Goal: Information Seeking & Learning: Find specific fact

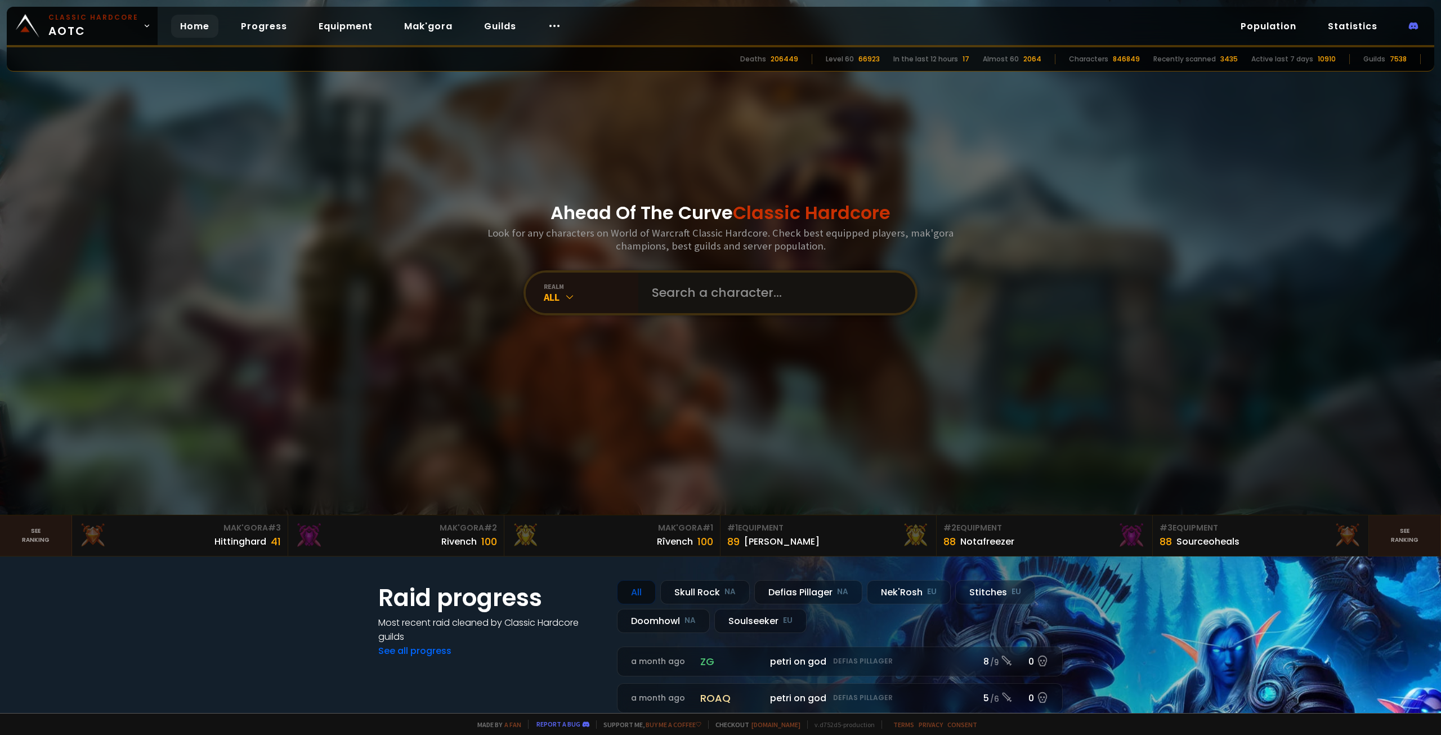
click at [654, 281] on input "text" at bounding box center [773, 292] width 257 height 41
type input "[PERSON_NAME]"
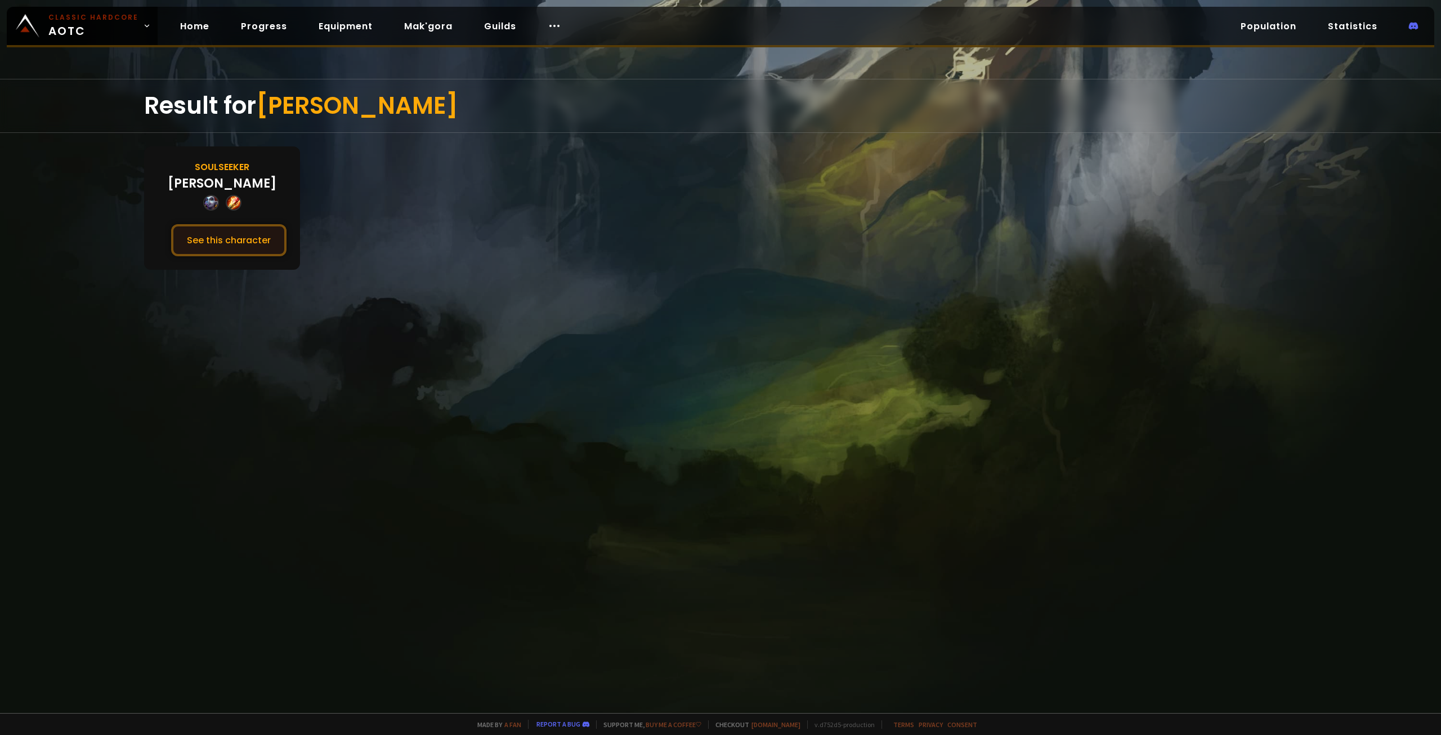
click at [236, 240] on button "See this character" at bounding box center [228, 240] width 115 height 32
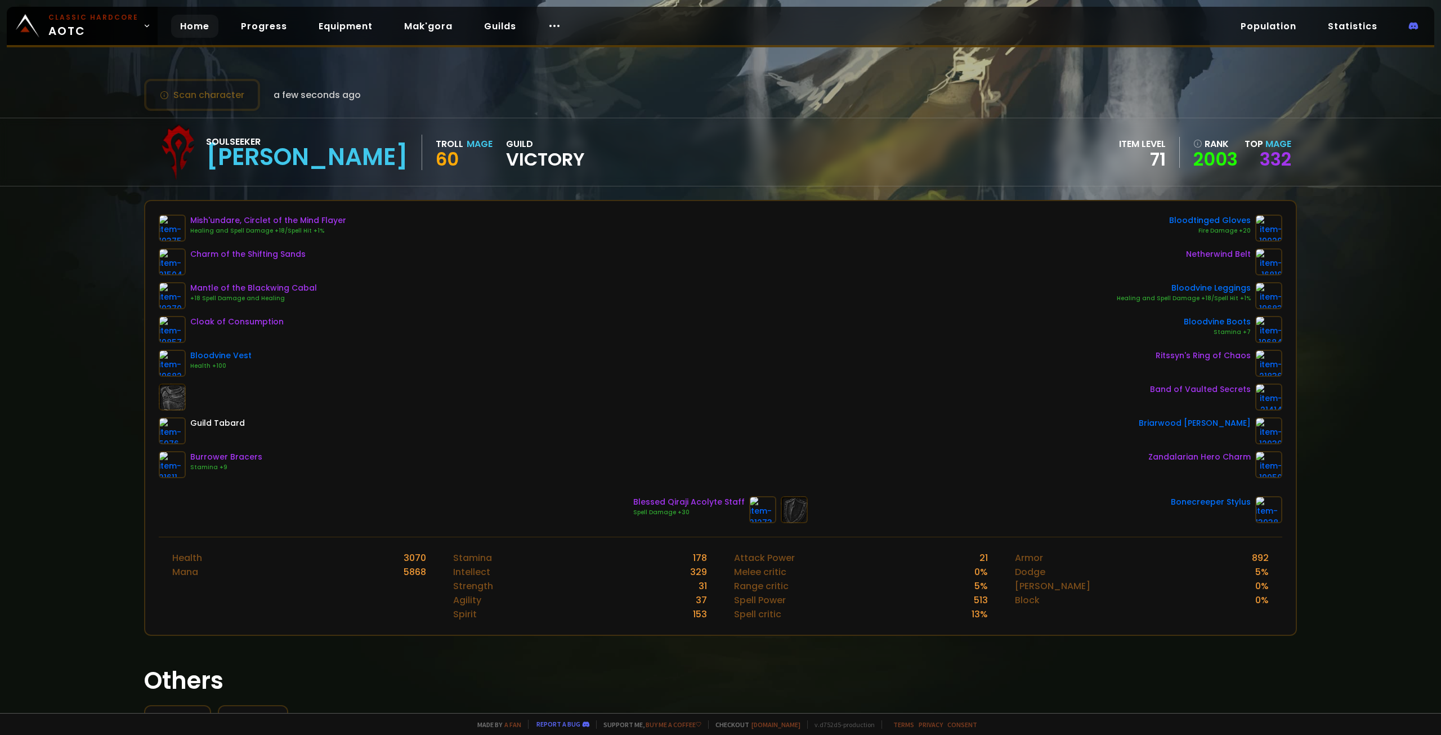
click at [176, 33] on link "Home" at bounding box center [194, 26] width 47 height 23
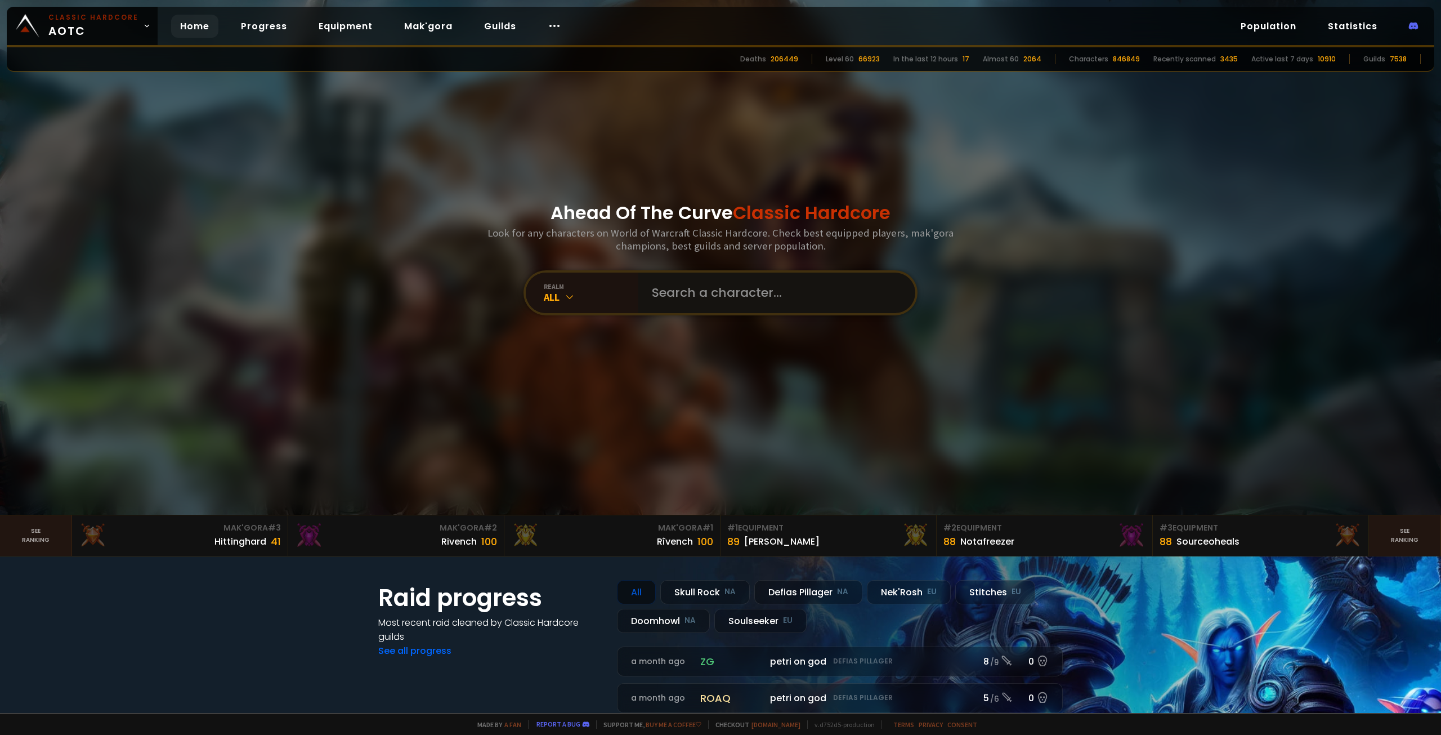
click at [682, 292] on input "text" at bounding box center [773, 292] width 257 height 41
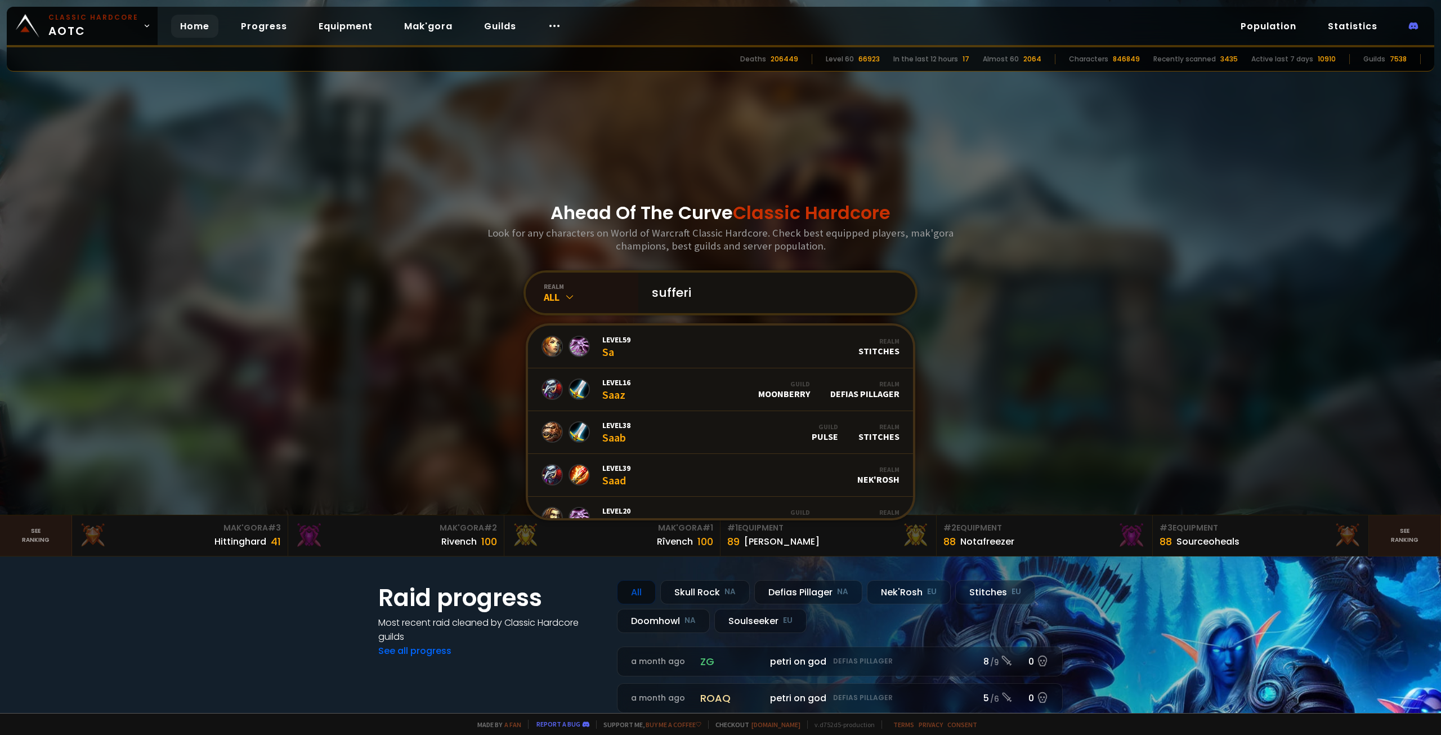
type input "sufferin"
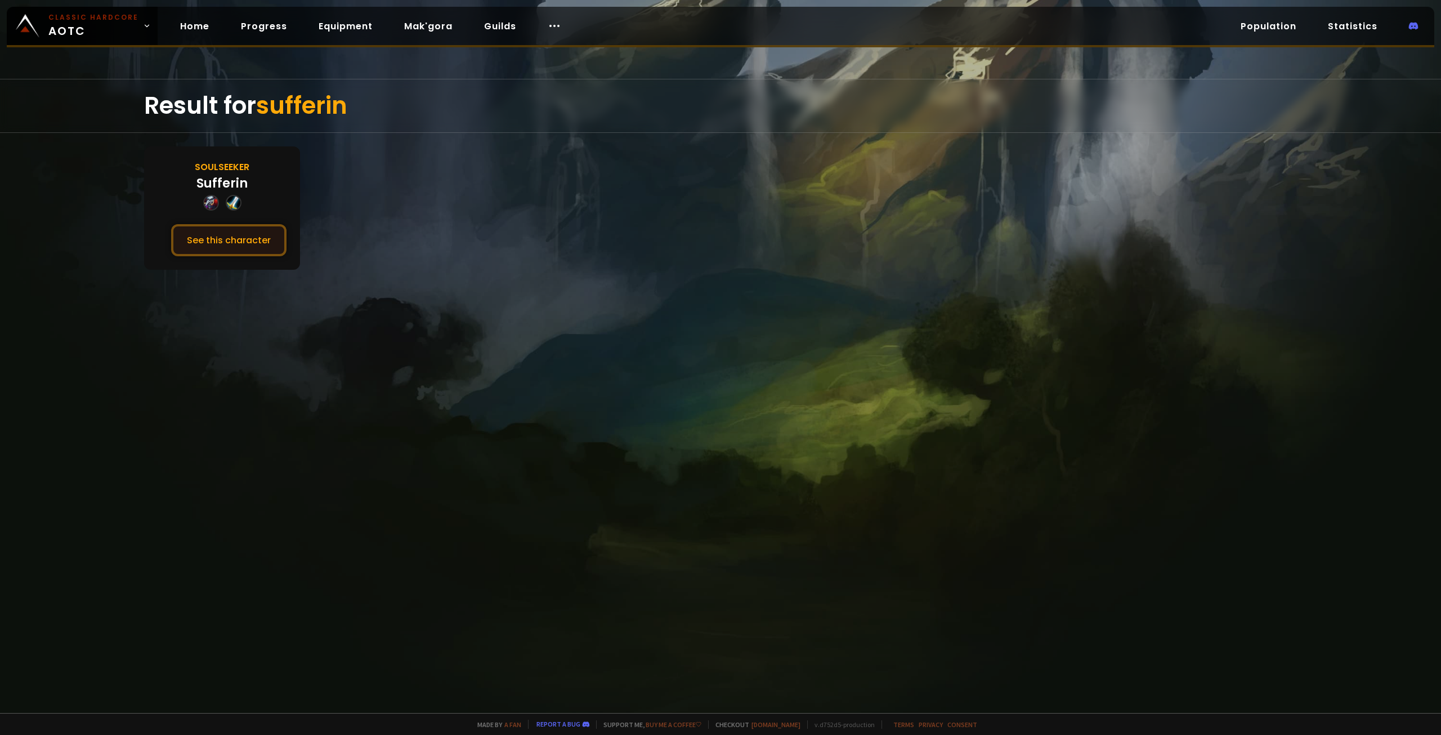
click at [218, 242] on button "See this character" at bounding box center [228, 240] width 115 height 32
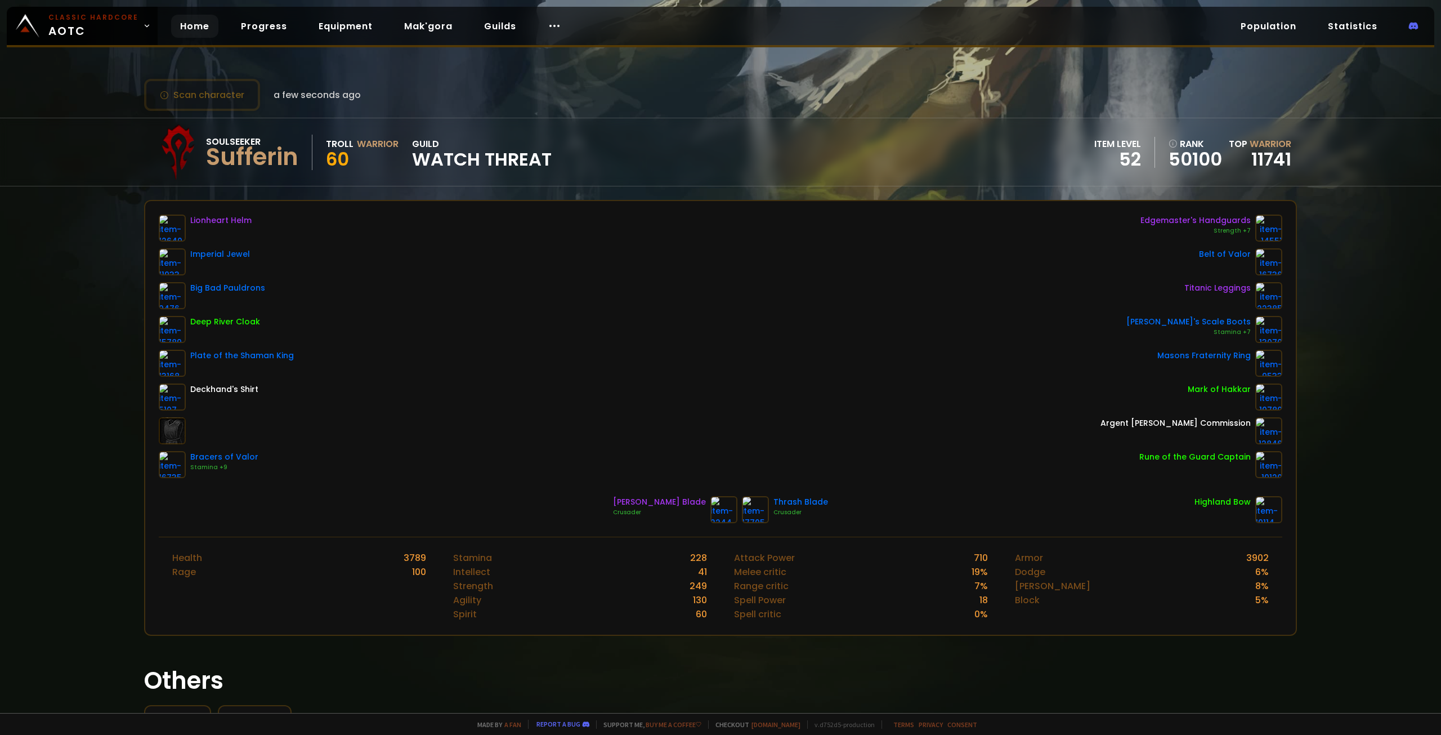
click at [202, 25] on link "Home" at bounding box center [194, 26] width 47 height 23
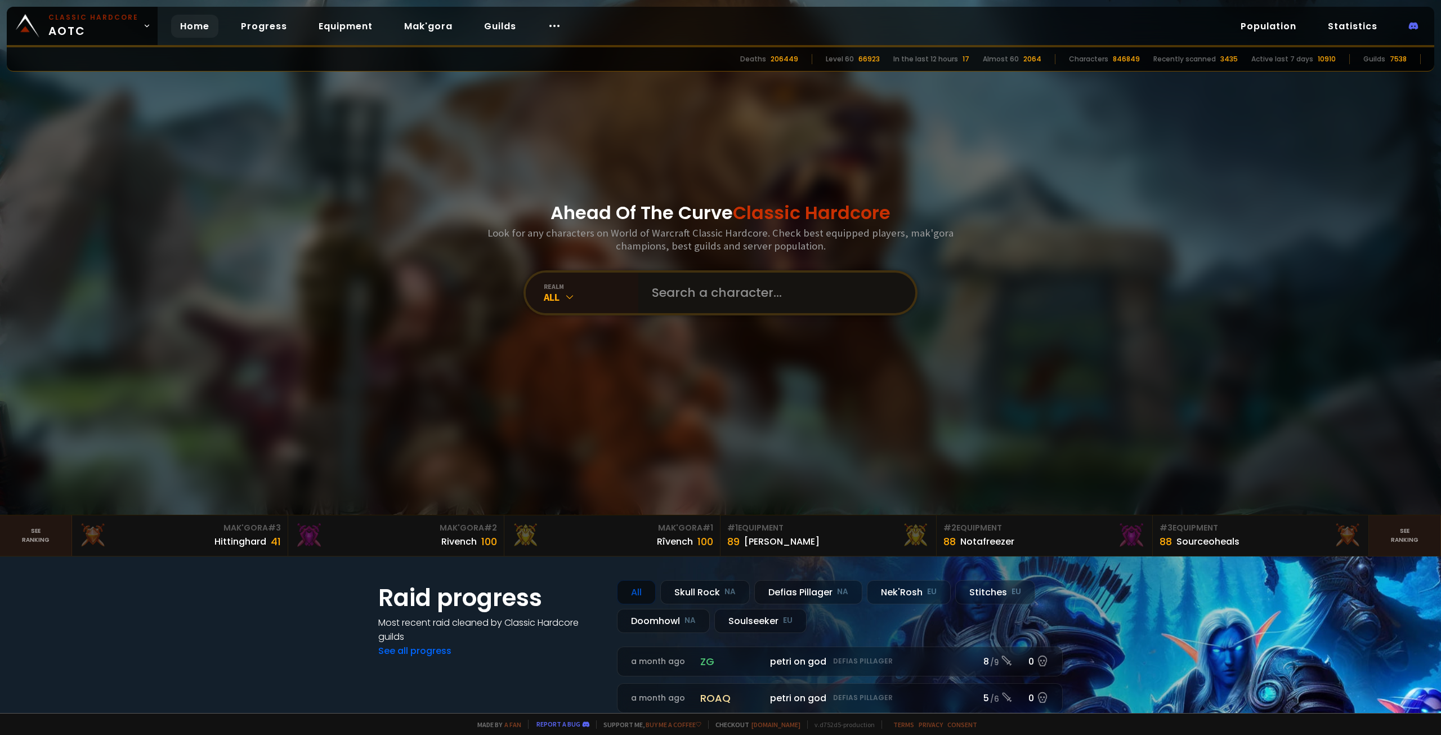
click at [658, 309] on input "text" at bounding box center [773, 292] width 257 height 41
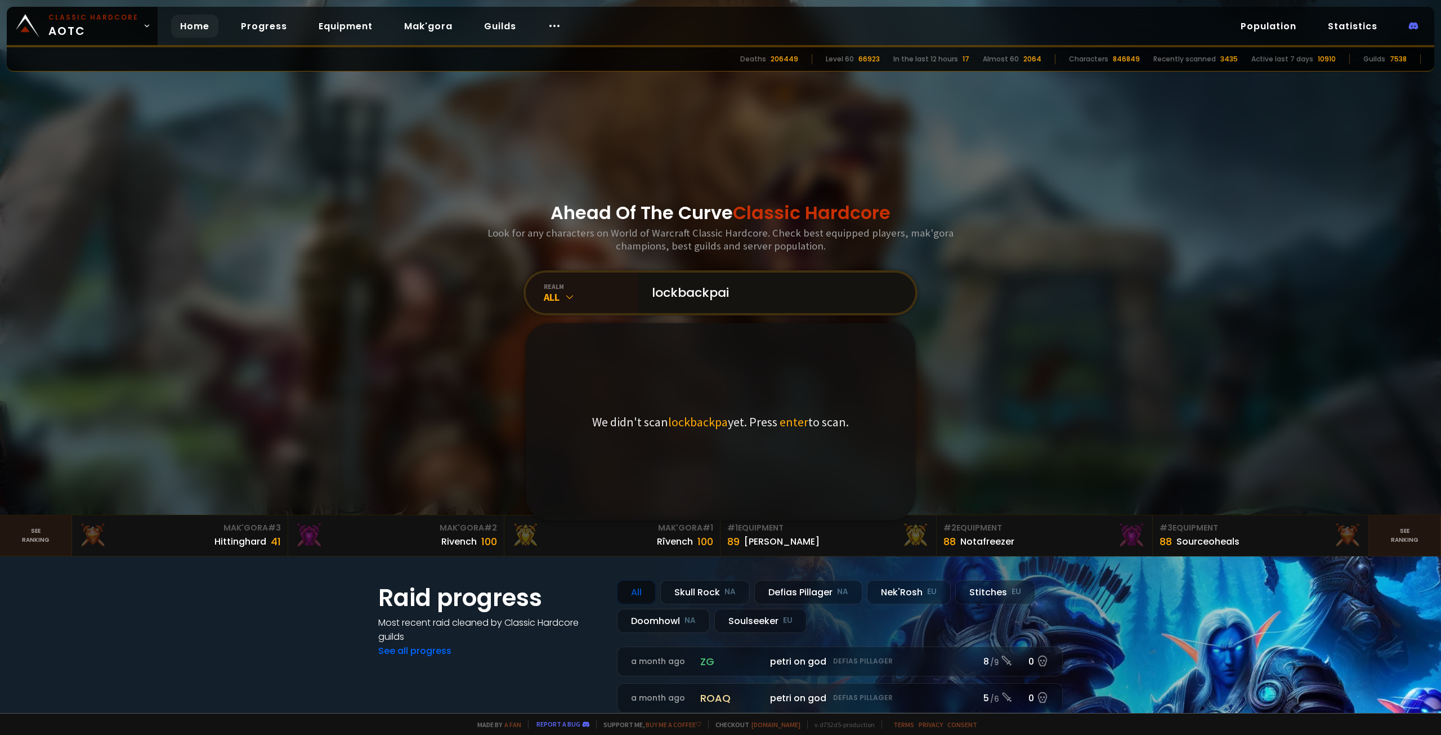
type input "lockbackpain"
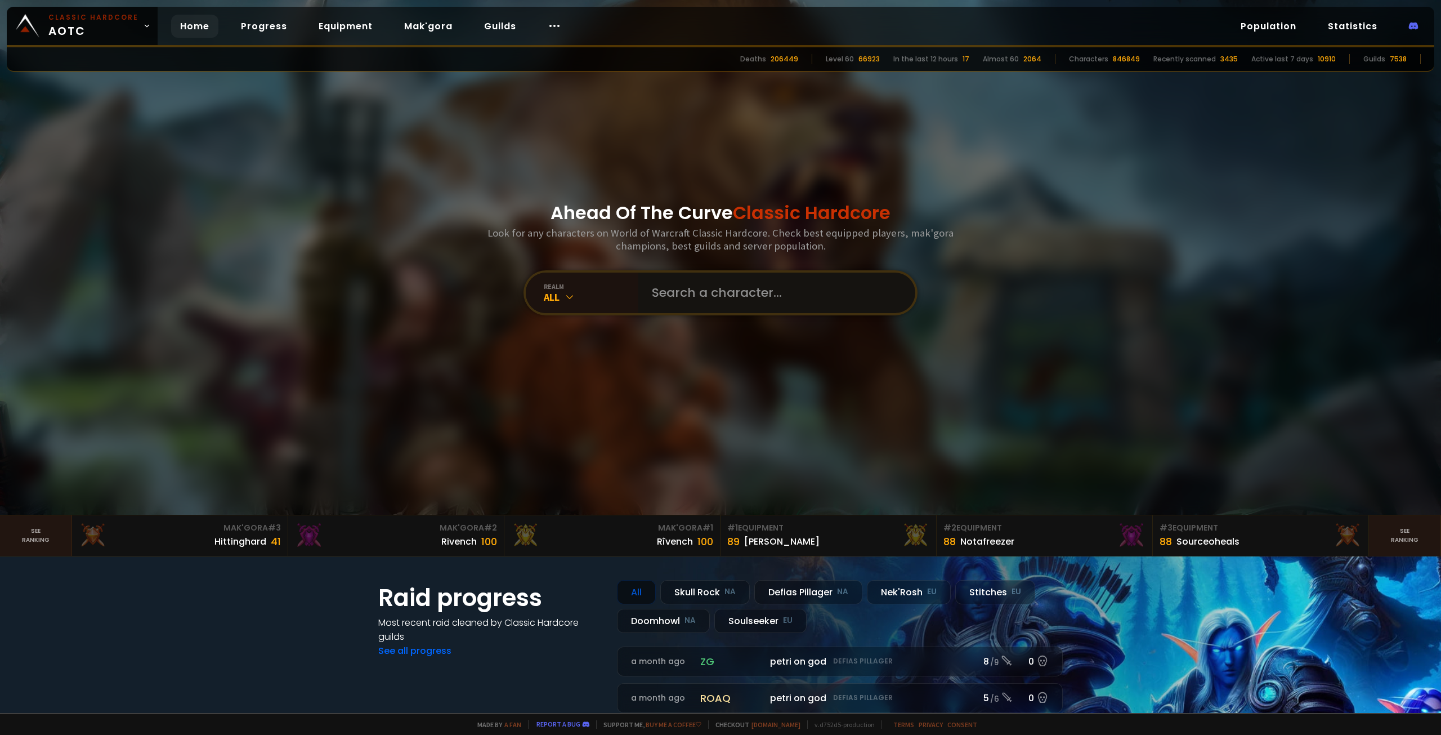
click at [728, 296] on input "text" at bounding box center [773, 292] width 257 height 41
type input "lowbackpain"
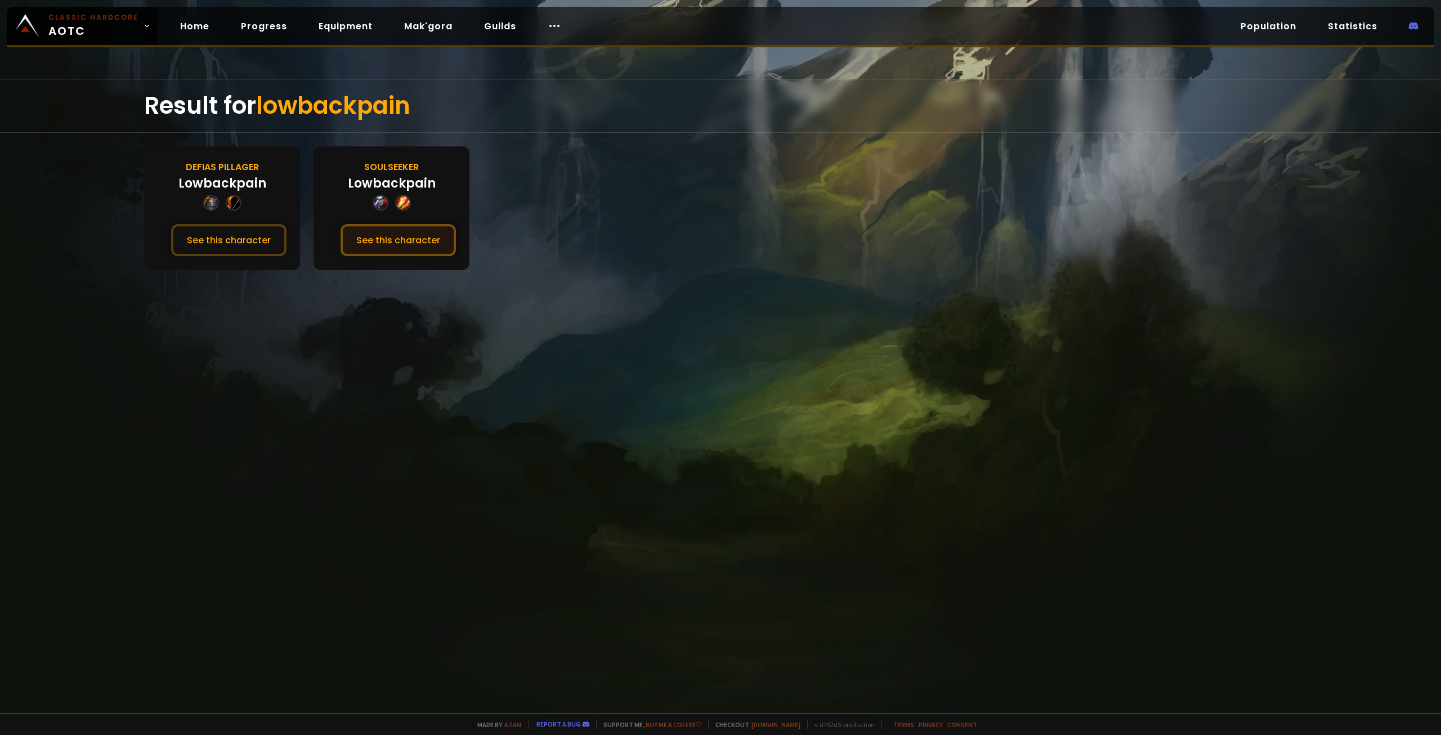
click at [410, 247] on button "See this character" at bounding box center [398, 240] width 115 height 32
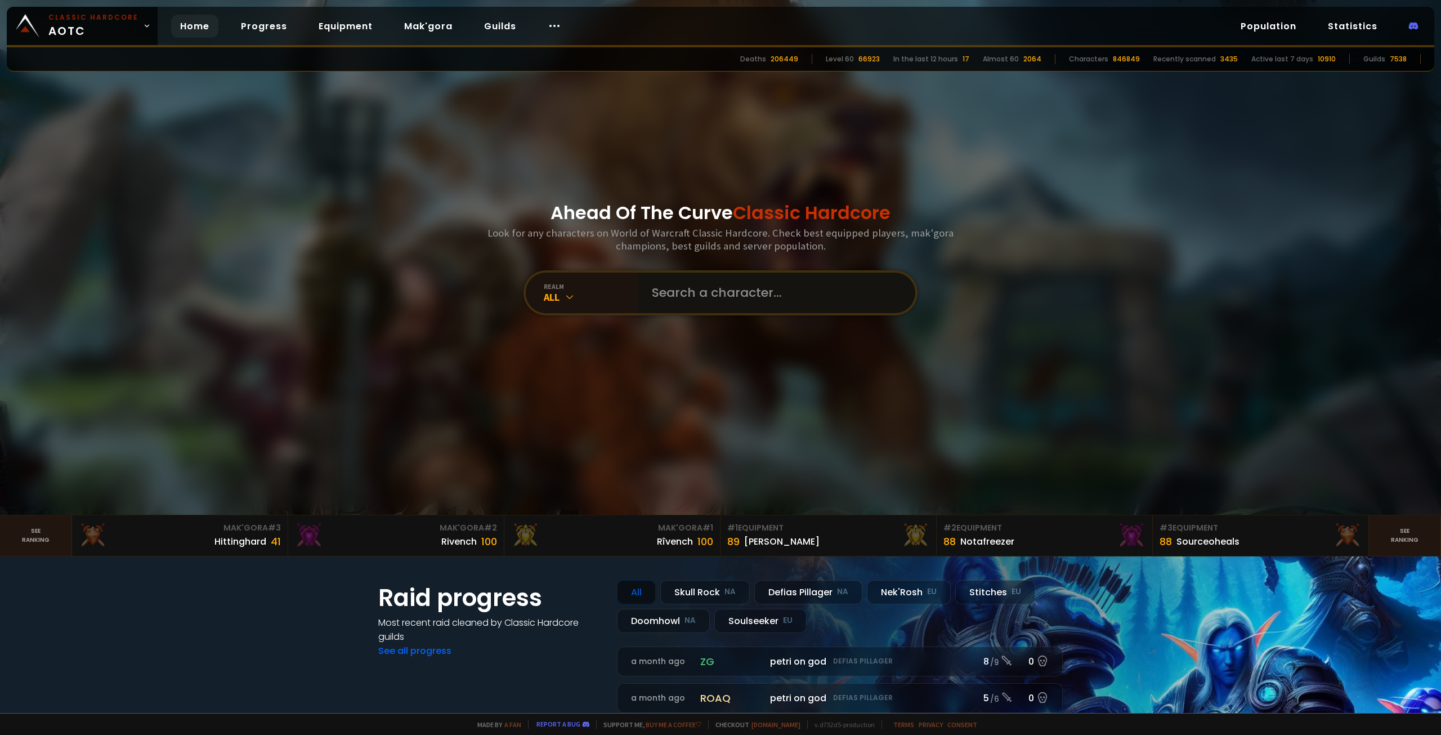
click at [716, 289] on input "text" at bounding box center [773, 292] width 257 height 41
paste input "[PERSON_NAME]"
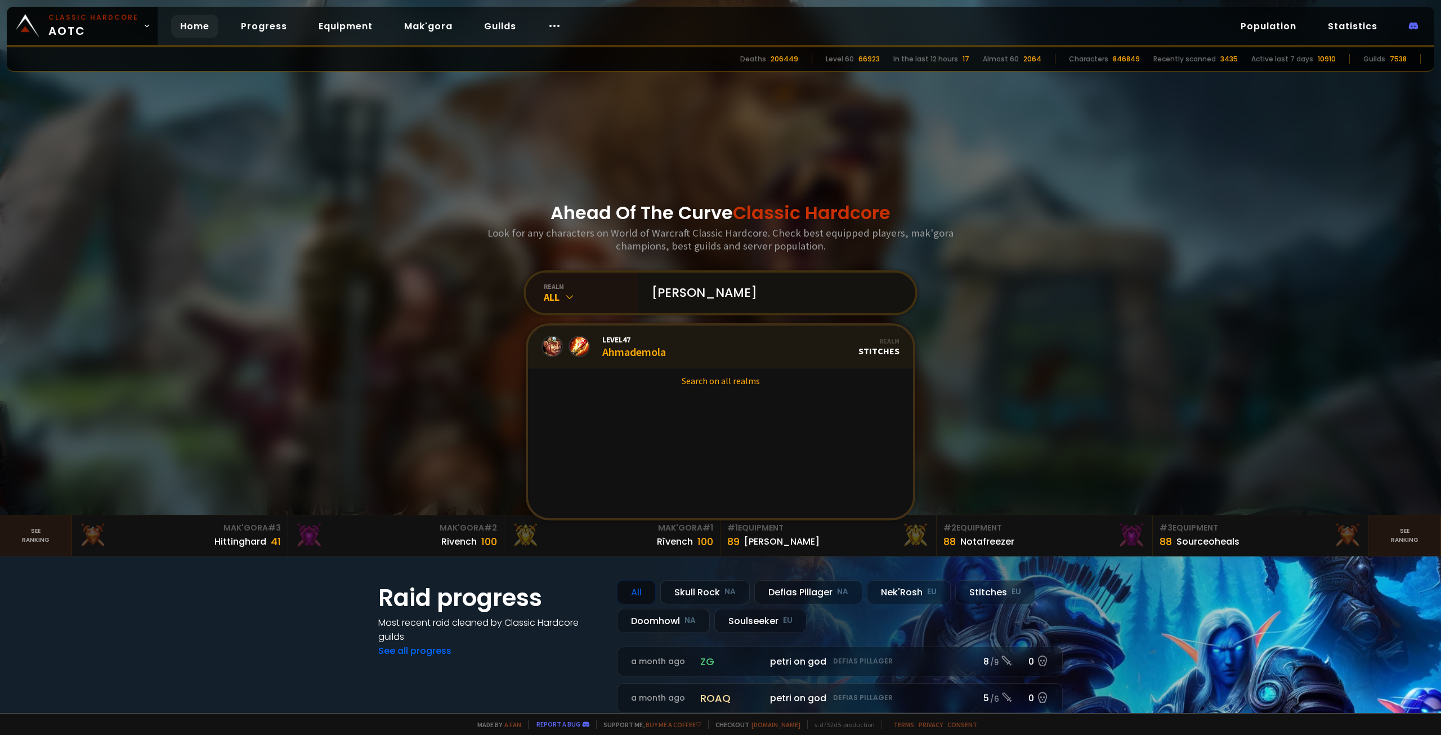
type input "[PERSON_NAME]"
click at [735, 342] on link "Level 47 Ahmademola Realm Stitches" at bounding box center [720, 346] width 385 height 43
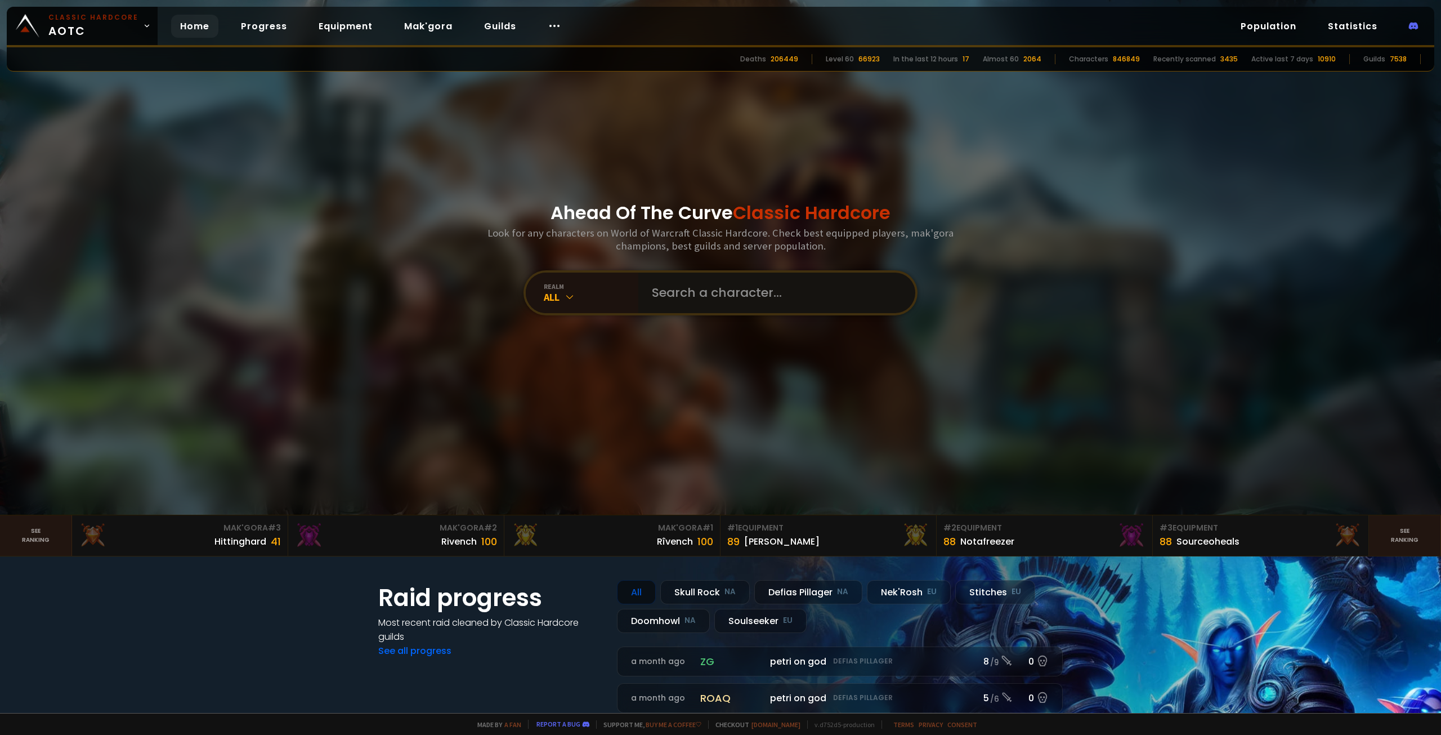
click at [711, 288] on input "text" at bounding box center [773, 292] width 257 height 41
paste input "[PERSON_NAME]"
type input "[PERSON_NAME]"
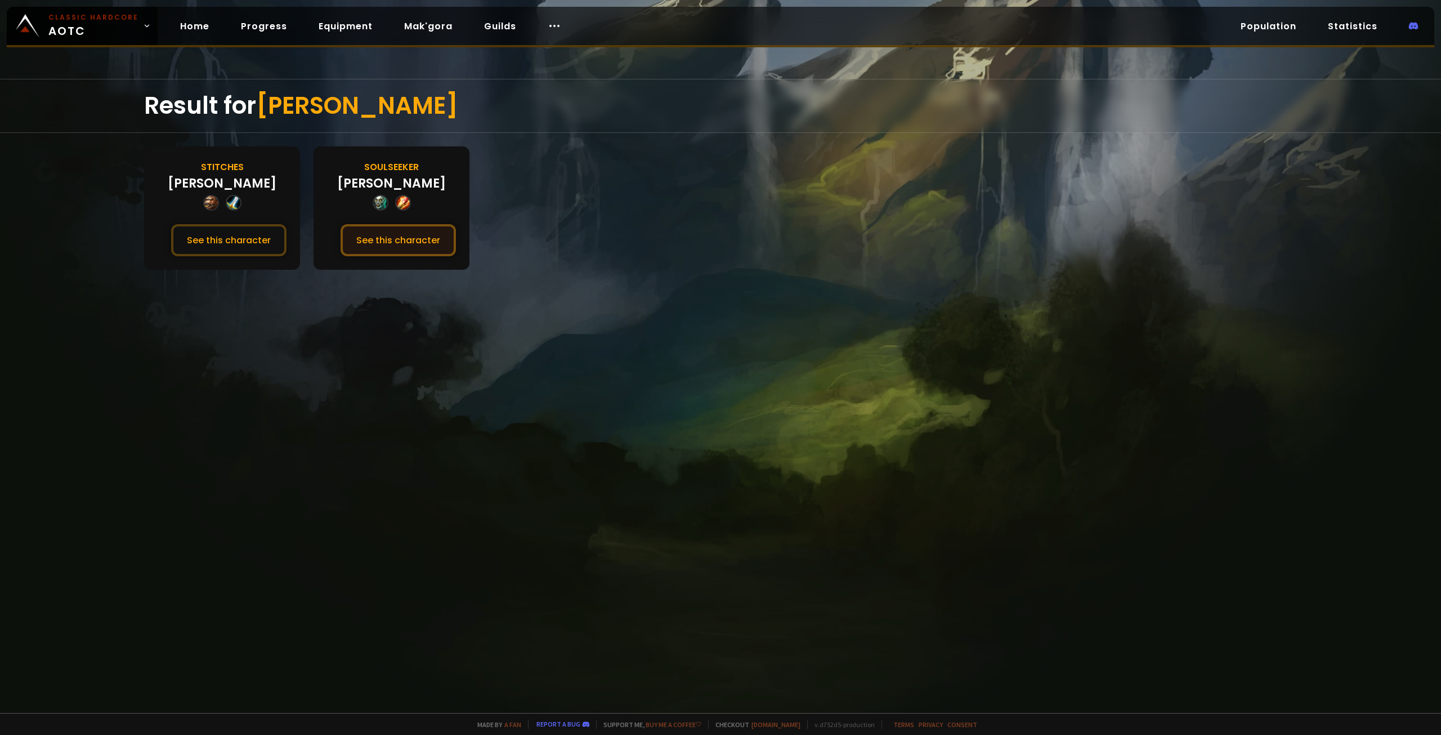
click at [395, 239] on button "See this character" at bounding box center [398, 240] width 115 height 32
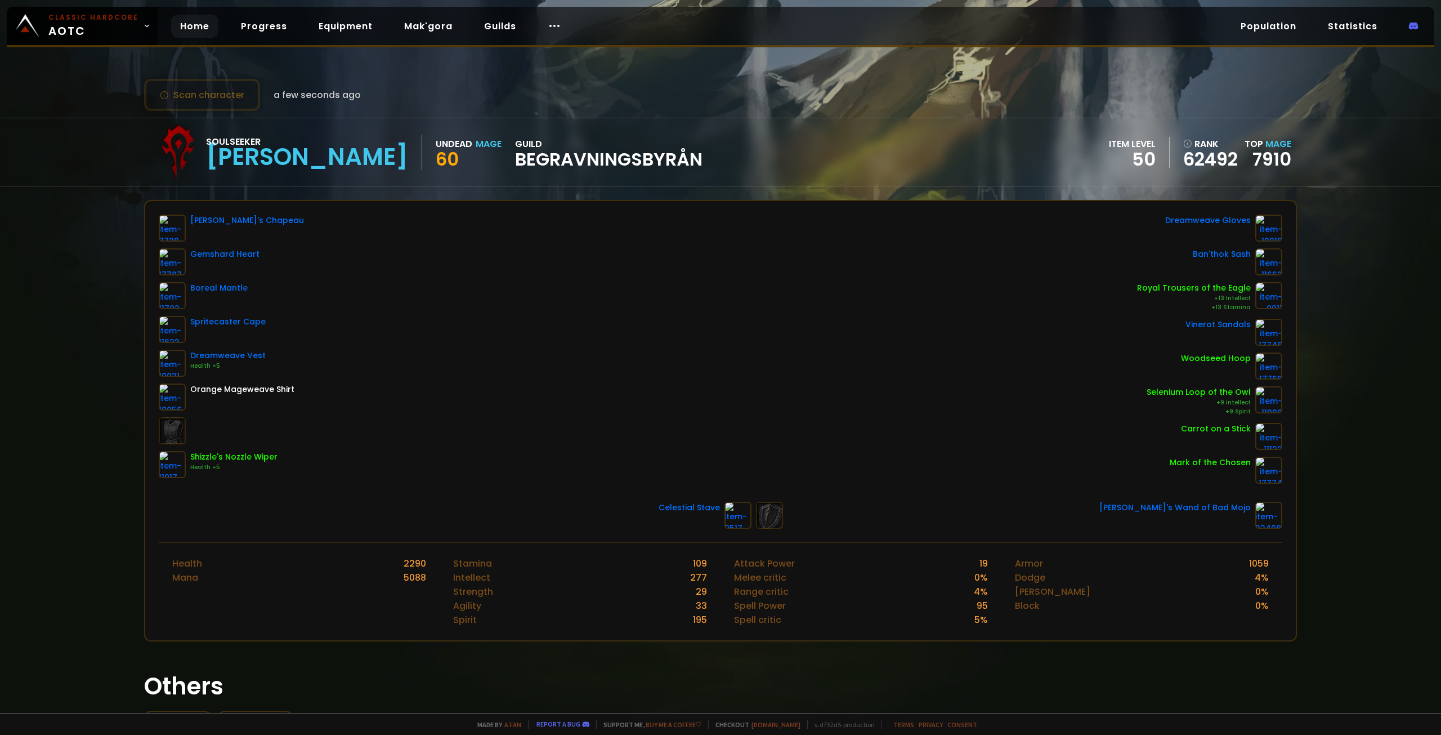
click at [191, 22] on link "Home" at bounding box center [194, 26] width 47 height 23
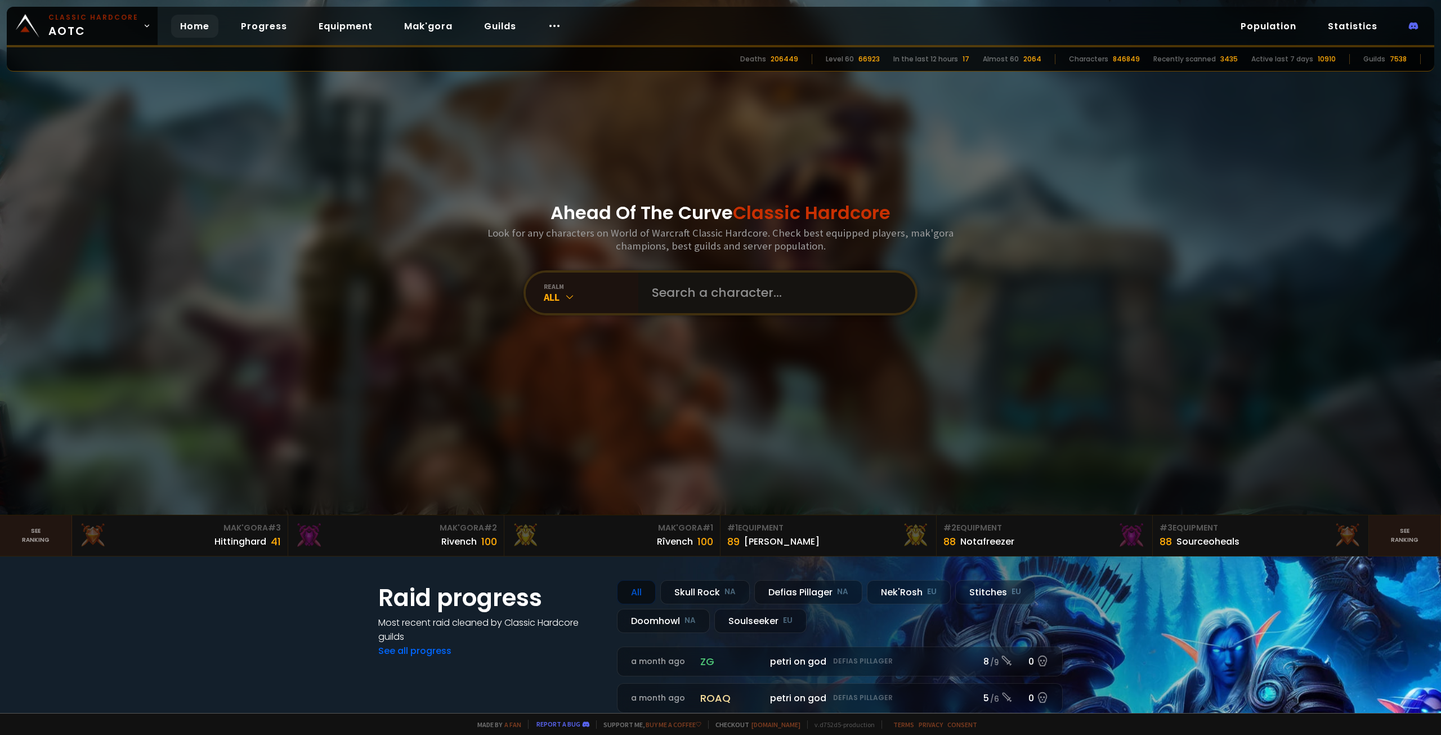
click at [700, 287] on input "text" at bounding box center [773, 292] width 257 height 41
type input "taazdinga"
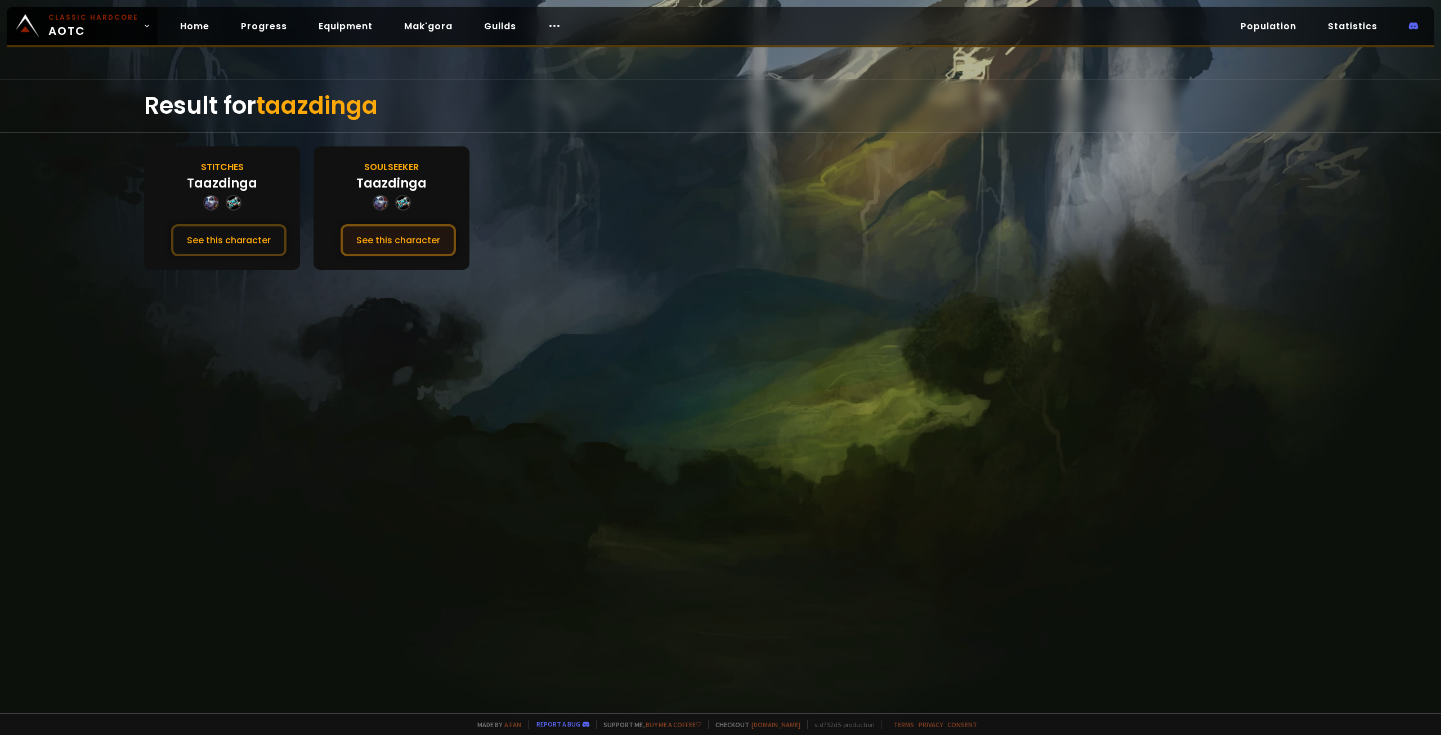
click at [422, 249] on button "See this character" at bounding box center [398, 240] width 115 height 32
